Goal: Information Seeking & Learning: Learn about a topic

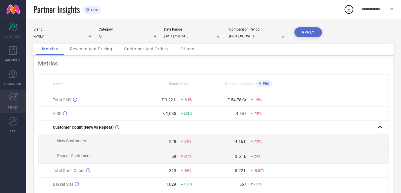
click at [15, 98] on icon at bounding box center [13, 97] width 9 height 9
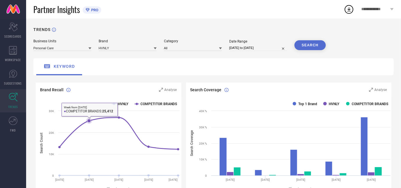
click at [80, 114] on rect at bounding box center [109, 146] width 147 height 99
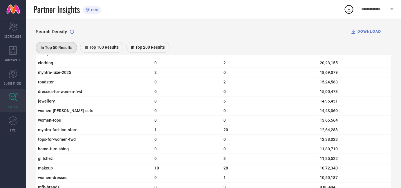
scroll to position [485, 0]
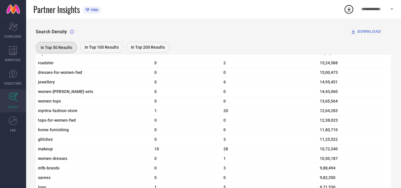
click at [92, 49] on span "In Top 100 Results" at bounding box center [102, 47] width 34 height 5
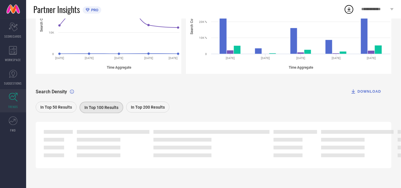
scroll to position [81, 0]
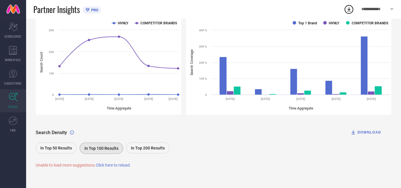
click at [103, 164] on span "Click here to reload." at bounding box center [113, 165] width 35 height 5
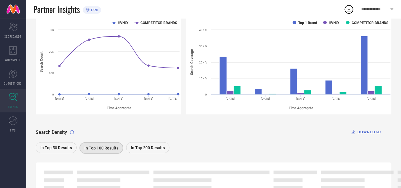
scroll to position [122, 0]
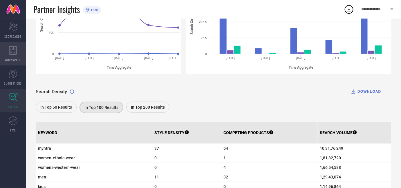
click at [11, 49] on icon at bounding box center [13, 50] width 8 height 9
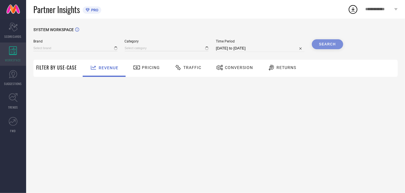
type input "HVNLY"
type input "All"
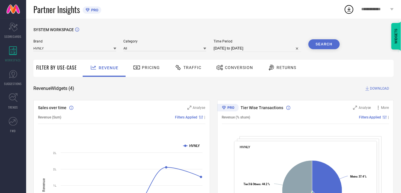
click at [142, 68] on span "Pricing" at bounding box center [151, 67] width 18 height 5
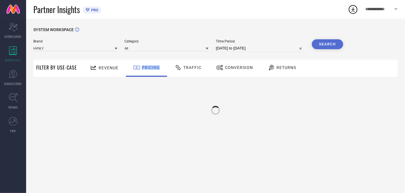
click at [142, 68] on span "Pricing" at bounding box center [151, 67] width 18 height 5
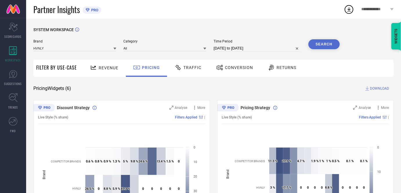
click at [195, 64] on div "Traffic" at bounding box center [188, 67] width 30 height 10
